Goal: Information Seeking & Learning: Learn about a topic

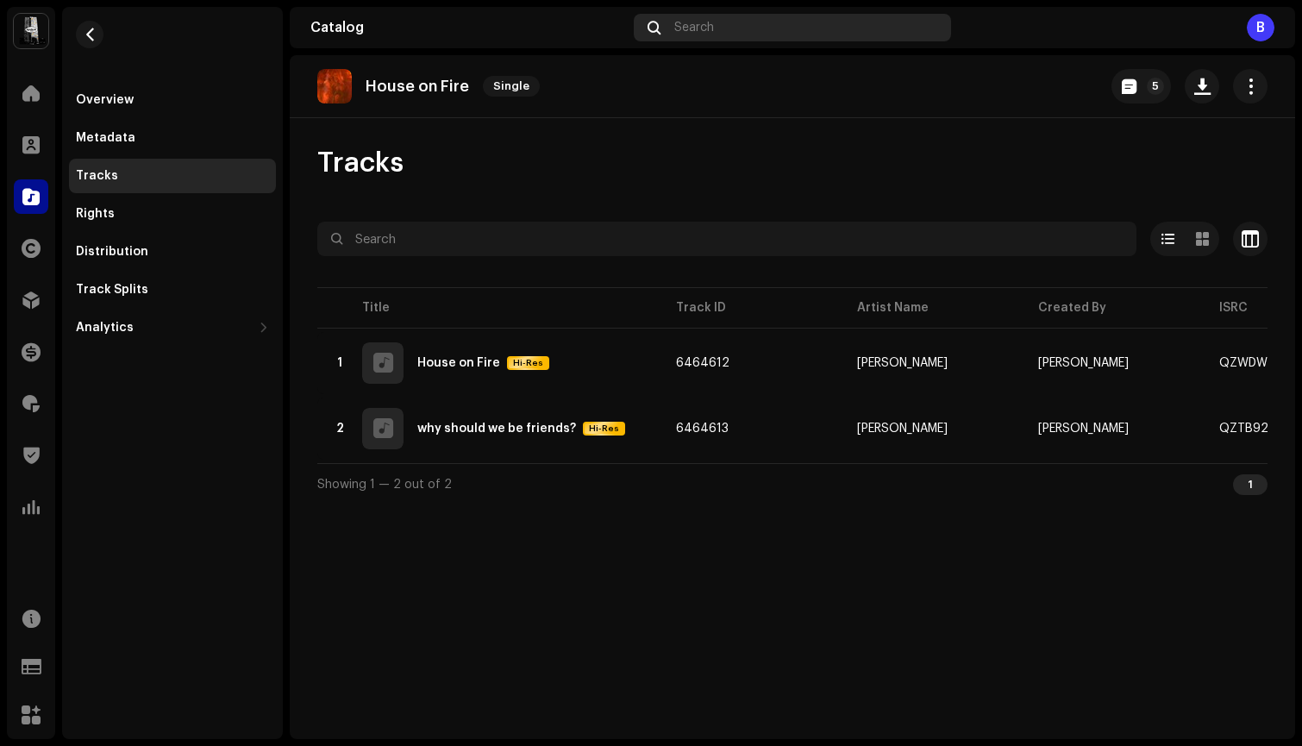
click at [724, 23] on div "Search" at bounding box center [792, 28] width 317 height 28
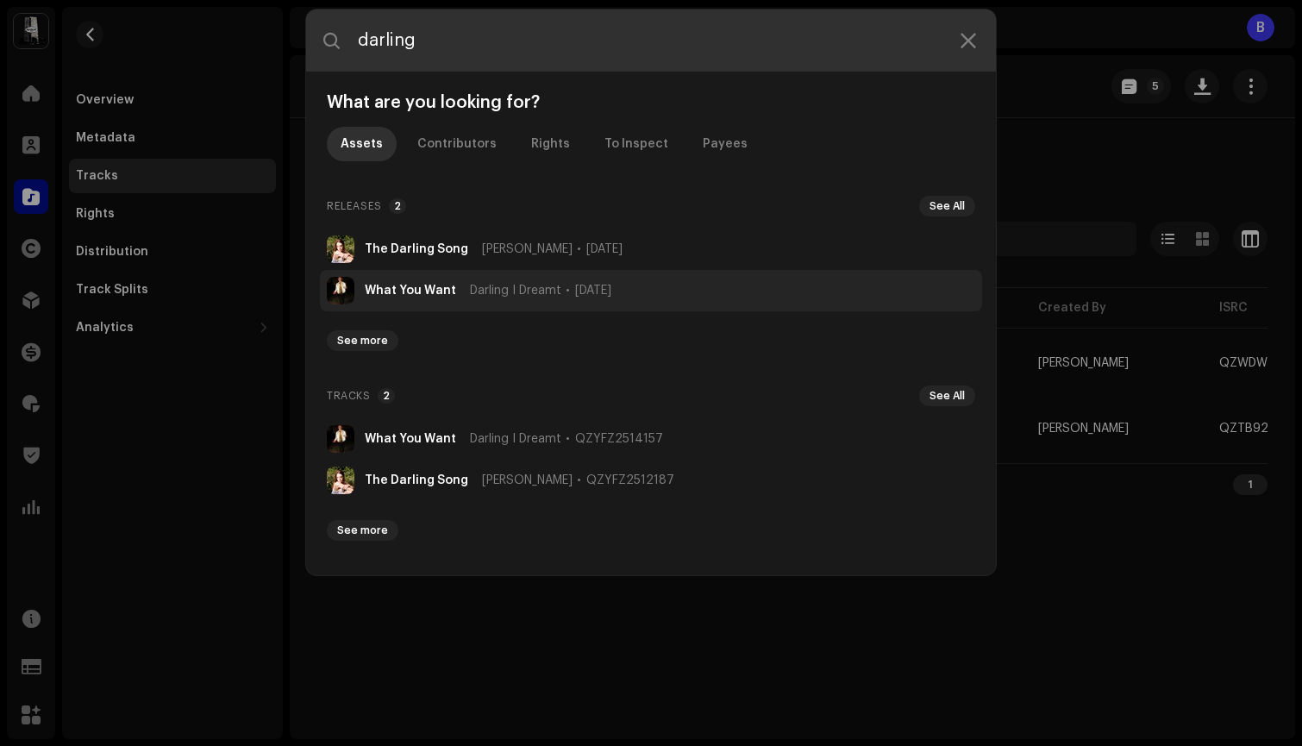
type input "darling"
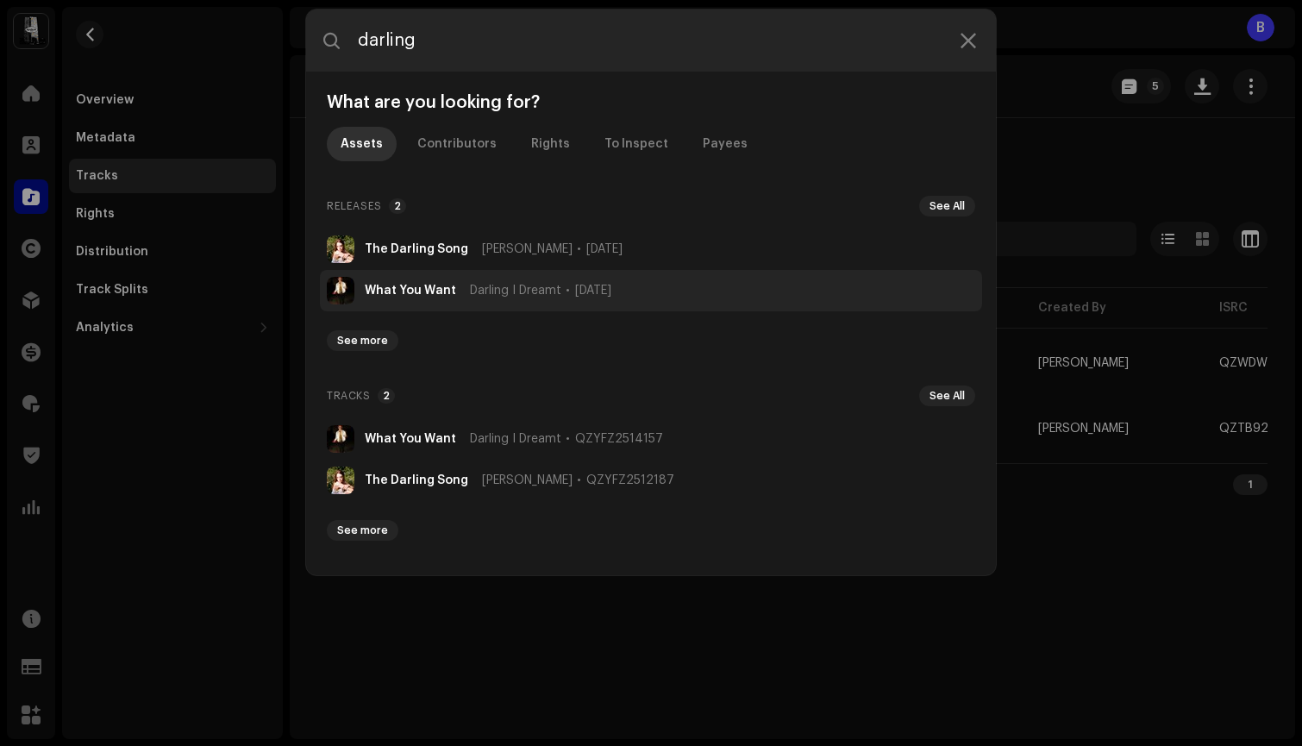
click at [428, 282] on li "What You Want Darling I Dreamt [DATE]" at bounding box center [651, 290] width 662 height 41
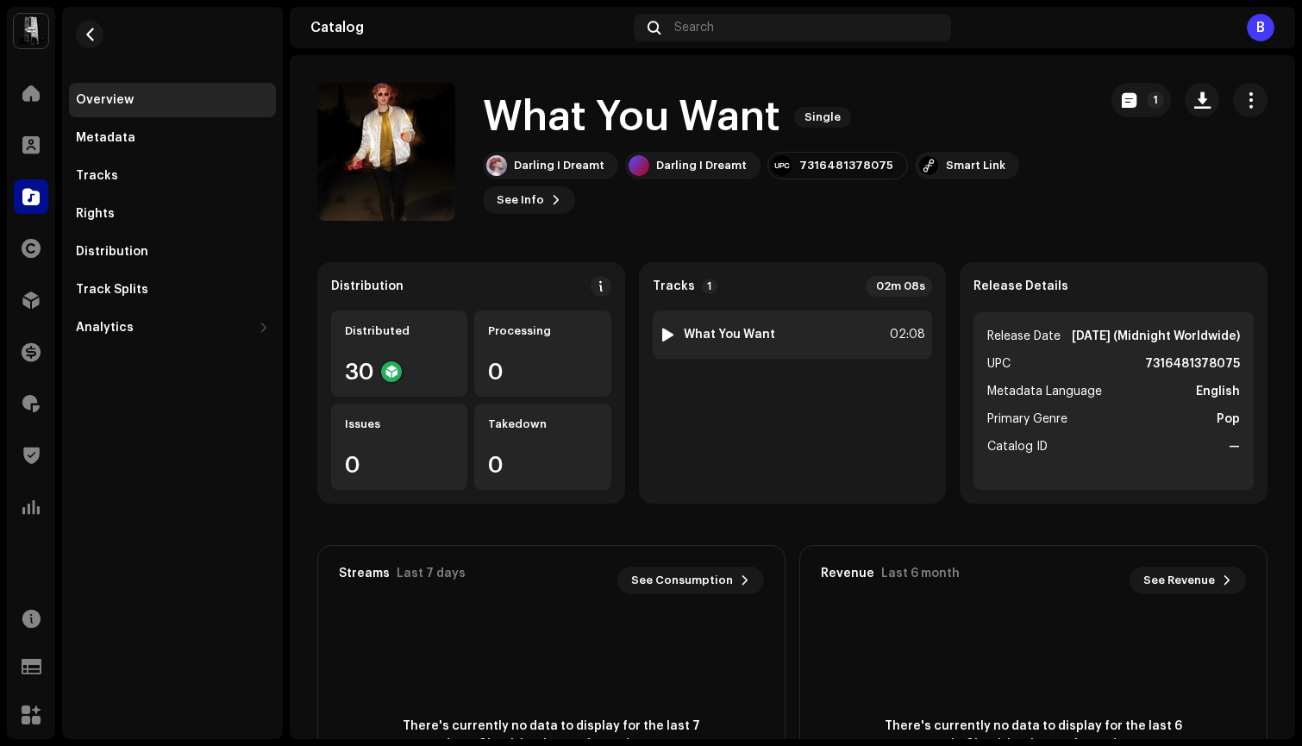
click at [663, 335] on div at bounding box center [667, 335] width 13 height 14
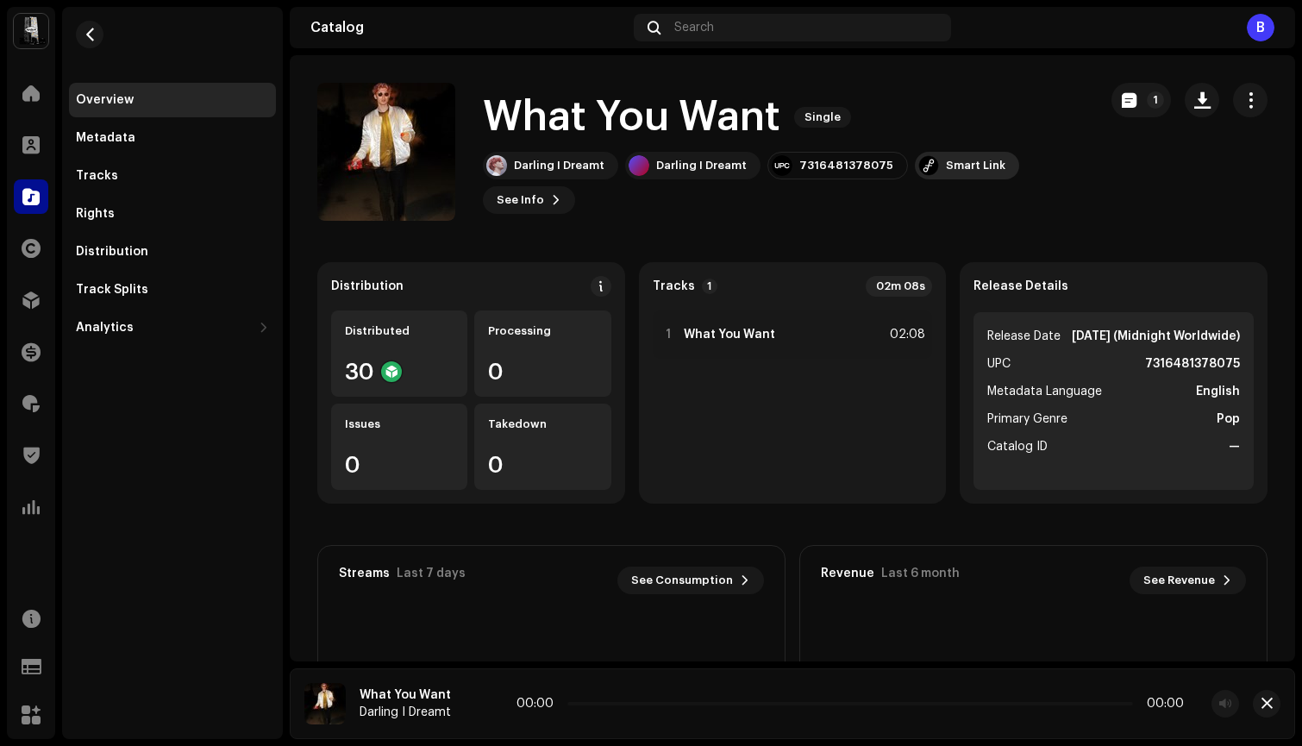
click at [956, 158] on div "Smart Link" at bounding box center [967, 166] width 104 height 28
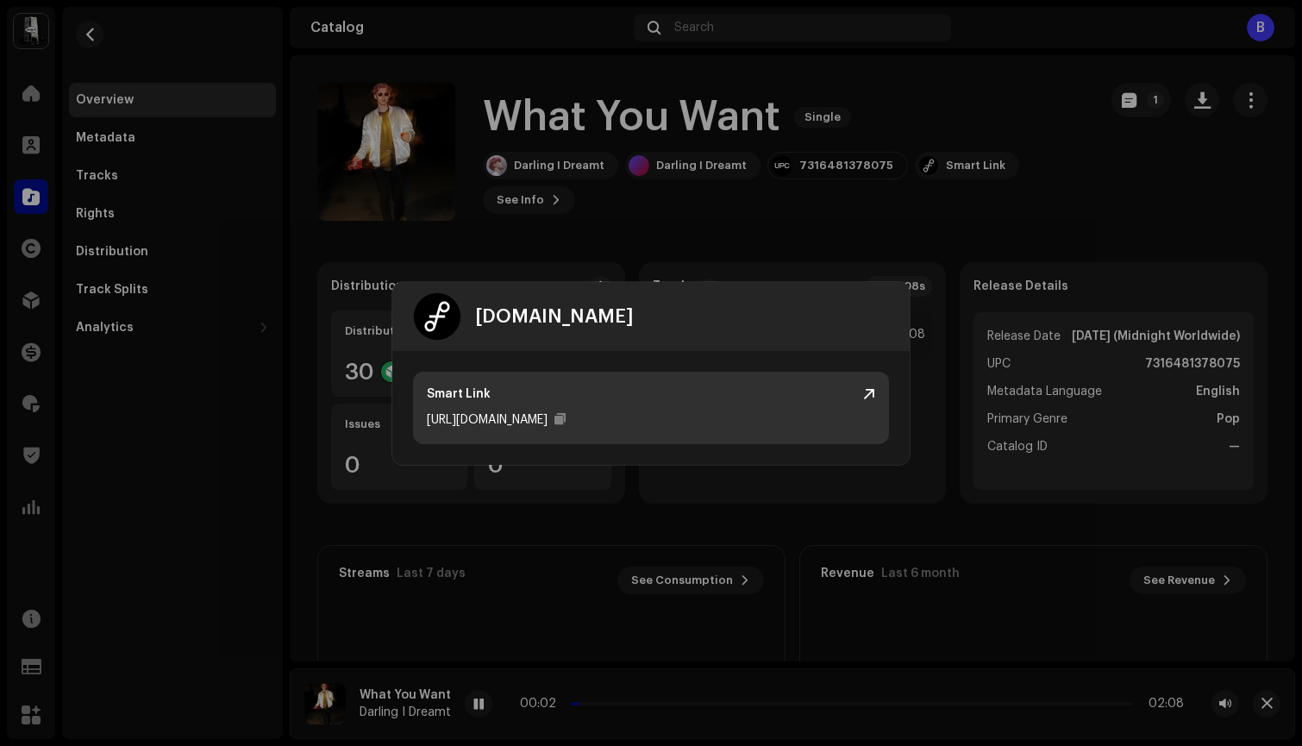
click at [548, 415] on div "[URL][DOMAIN_NAME]" at bounding box center [487, 420] width 121 height 21
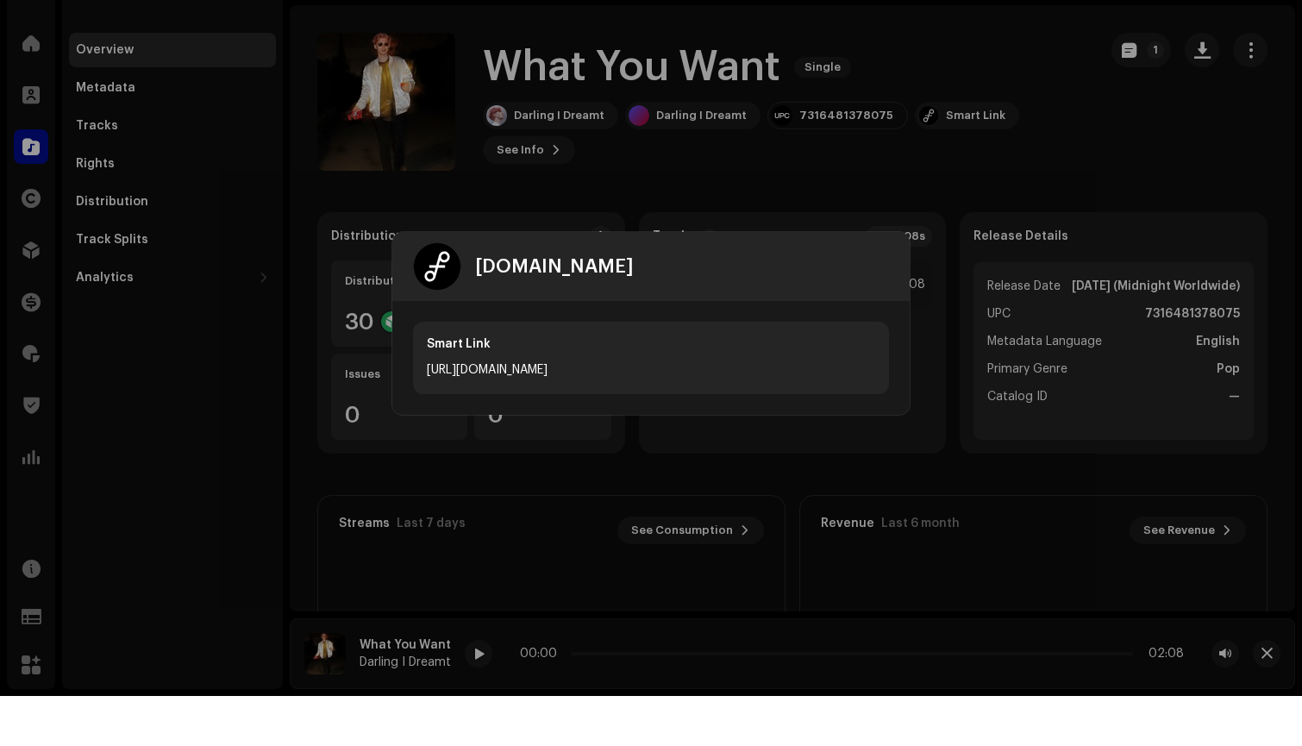
click at [849, 288] on div "[DOMAIN_NAME]" at bounding box center [650, 316] width 517 height 69
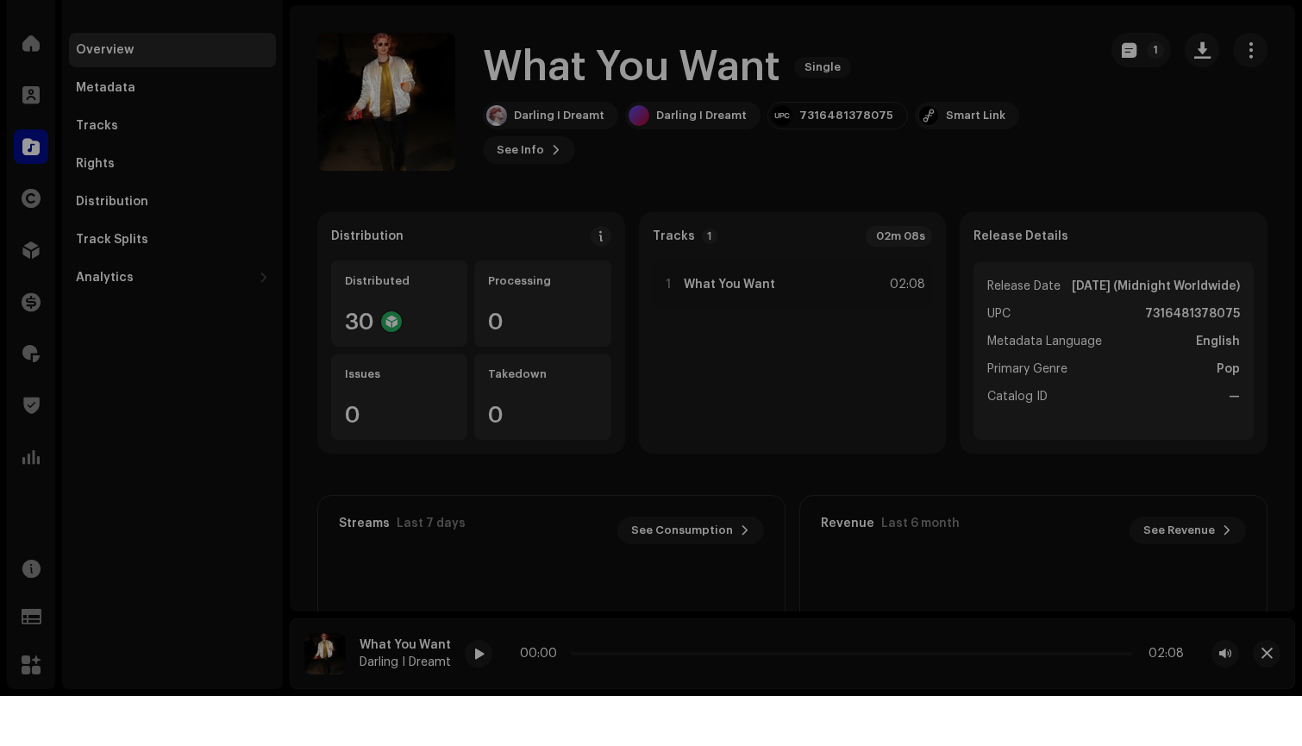
click at [657, 458] on div "[DOMAIN_NAME] Smart Link [URL][DOMAIN_NAME]" at bounding box center [651, 373] width 1302 height 746
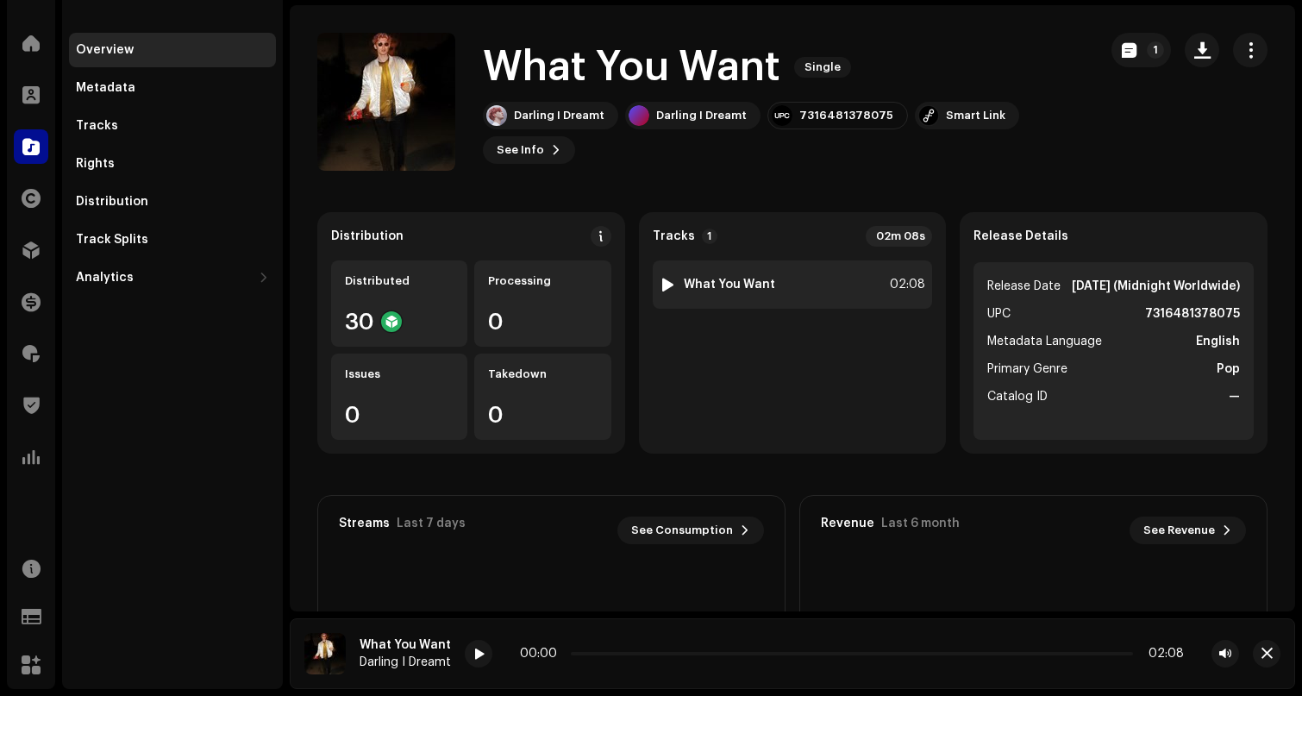
click at [661, 328] on div at bounding box center [667, 335] width 13 height 14
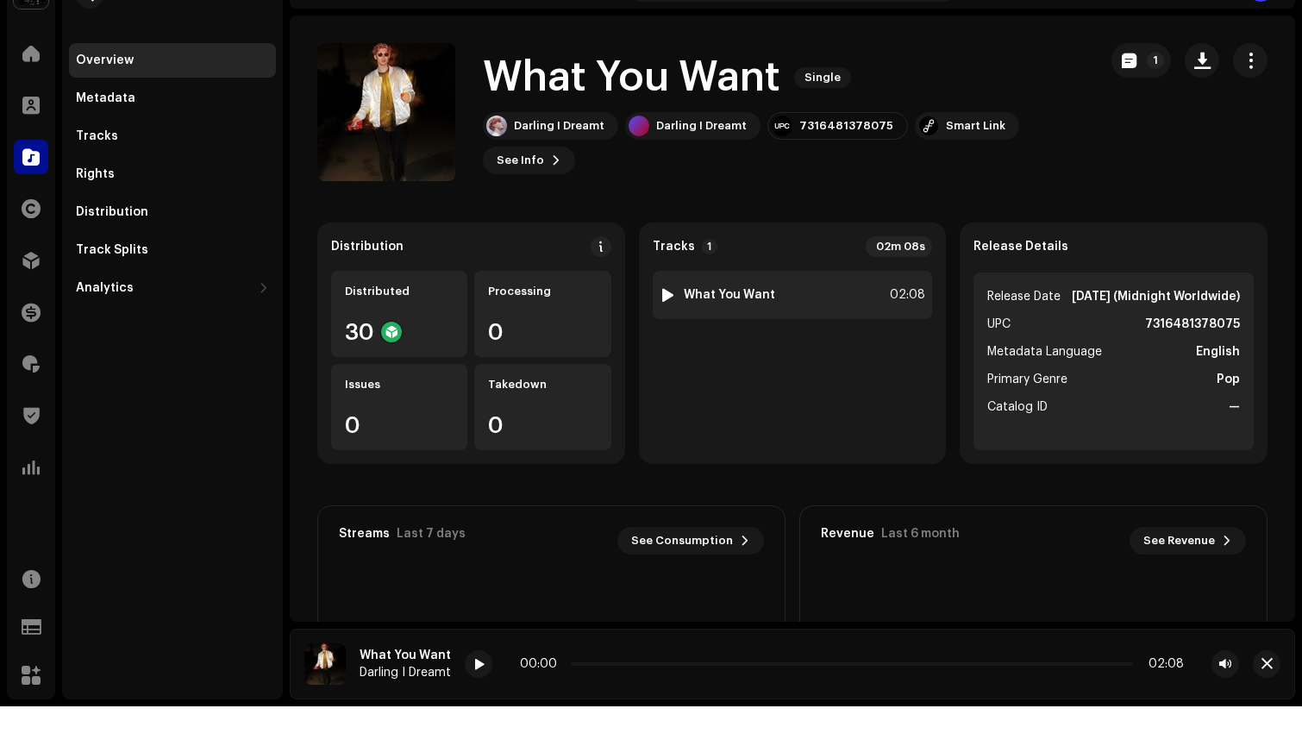
click at [666, 328] on div at bounding box center [667, 335] width 13 height 14
